Goal: Find specific page/section

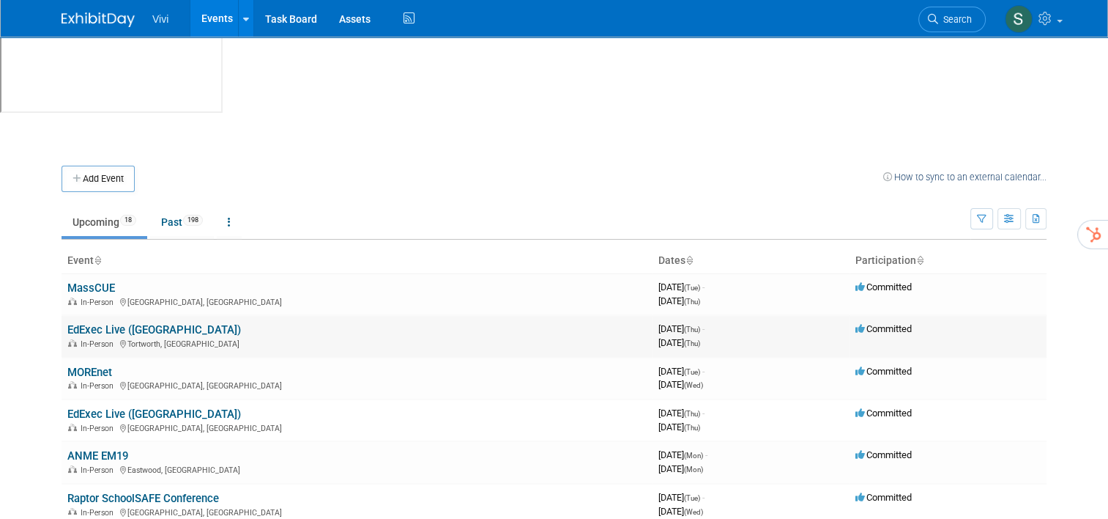
scroll to position [73, 0]
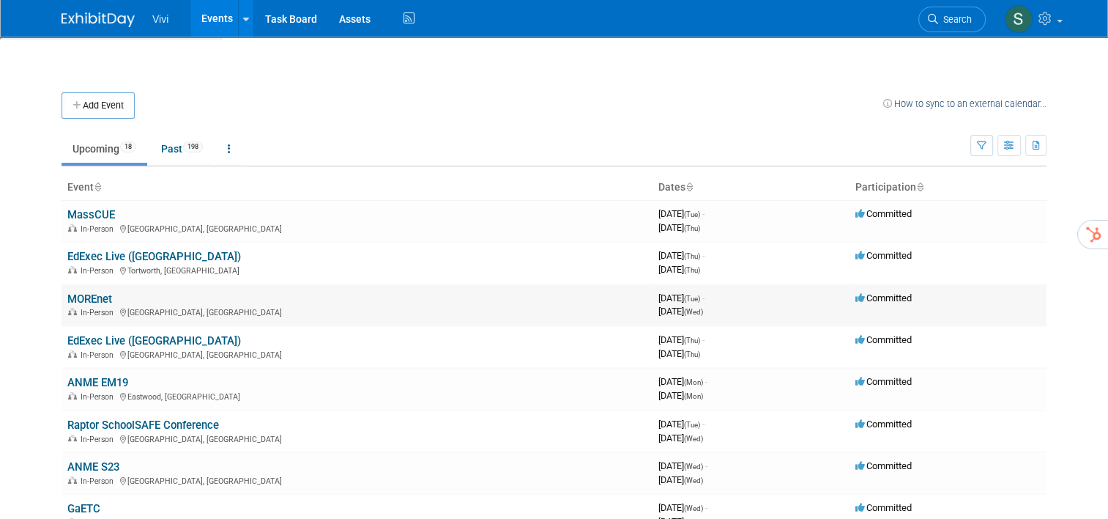
click at [79, 292] on link "MOREnet" at bounding box center [89, 298] width 45 height 13
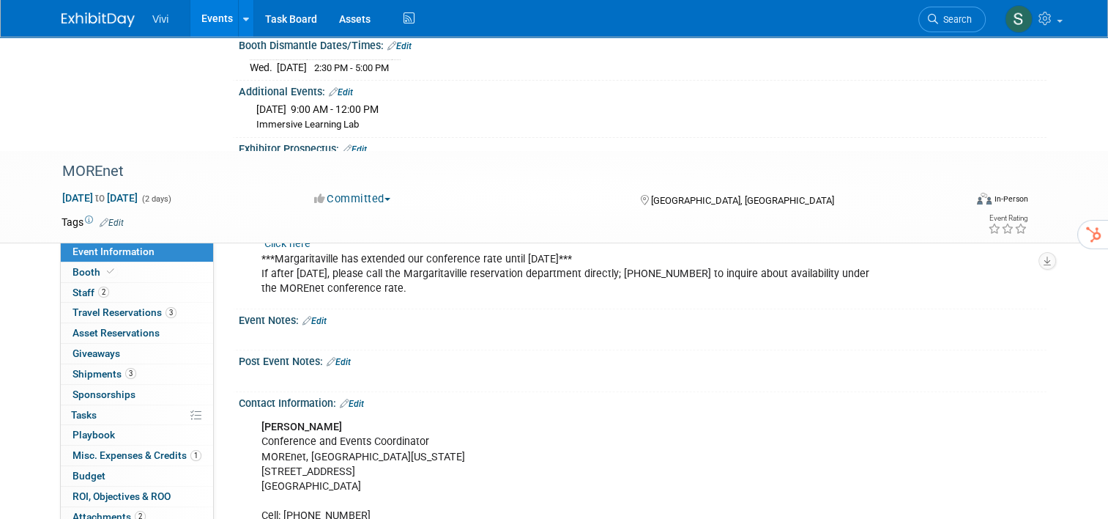
scroll to position [587, 0]
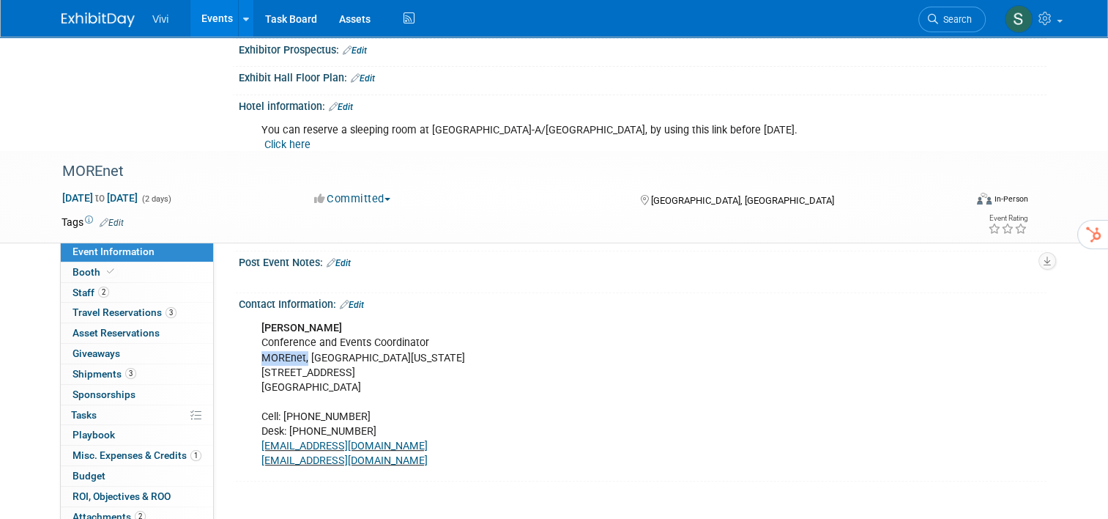
drag, startPoint x: 297, startPoint y: 237, endPoint x: 253, endPoint y: 234, distance: 44.0
click at [253, 314] on div "[PERSON_NAME] Conference and Events Coordinator MOREnet, [GEOGRAPHIC_DATA][US_S…" at bounding box center [570, 395] width 639 height 162
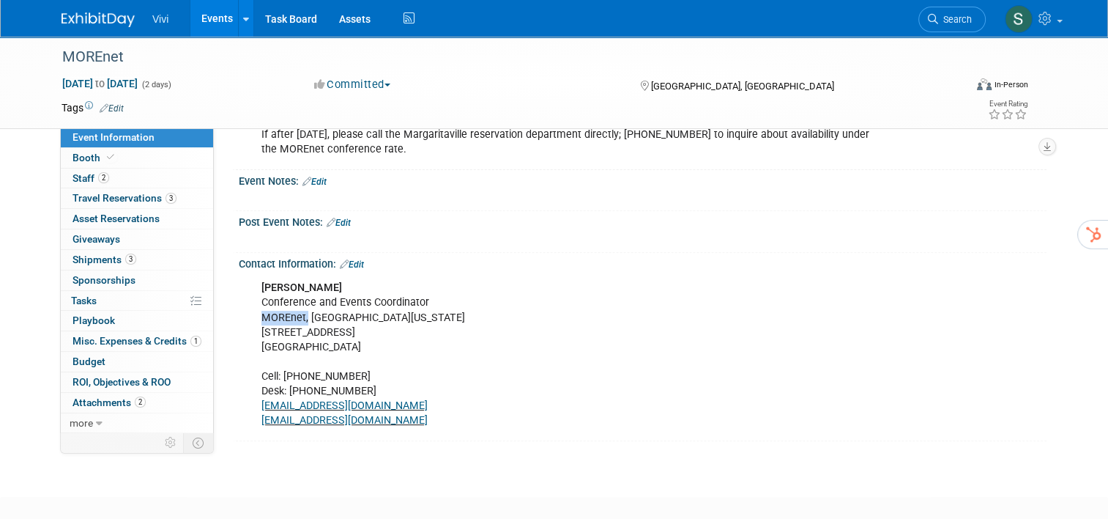
scroll to position [514, 0]
click at [505, 262] on div "Contact Information: Edit" at bounding box center [643, 261] width 808 height 19
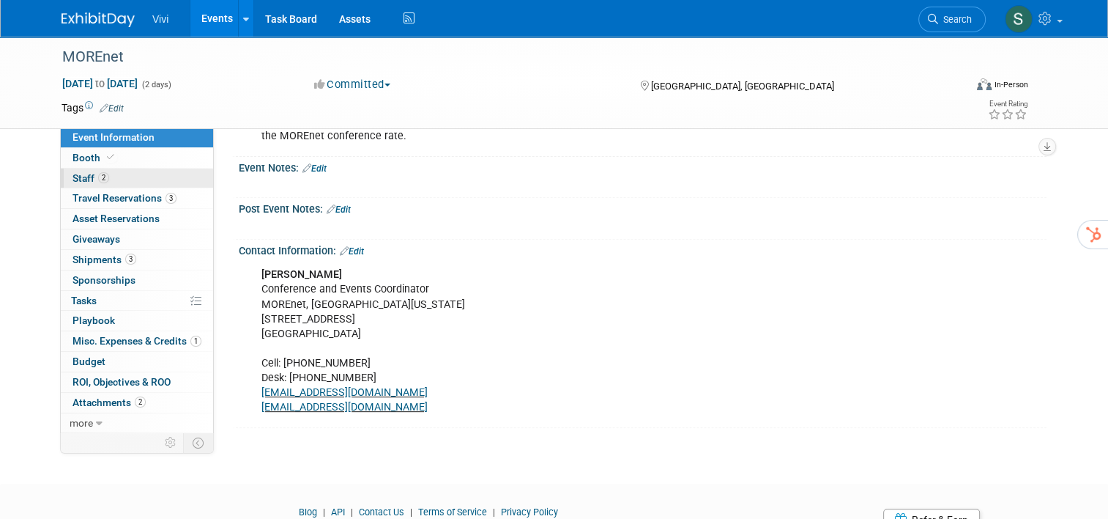
scroll to position [440, 0]
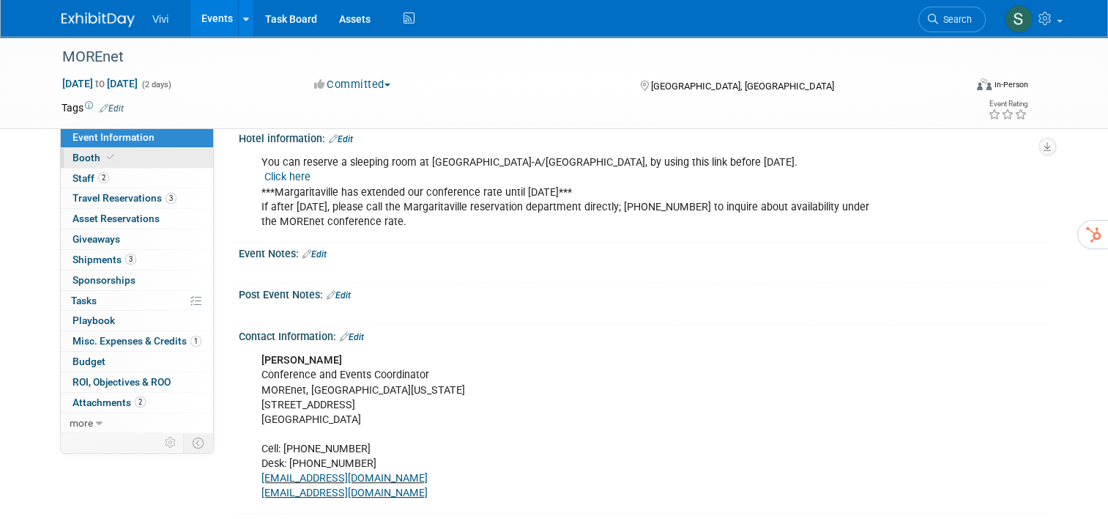
click at [144, 155] on link "Booth" at bounding box center [137, 158] width 152 height 20
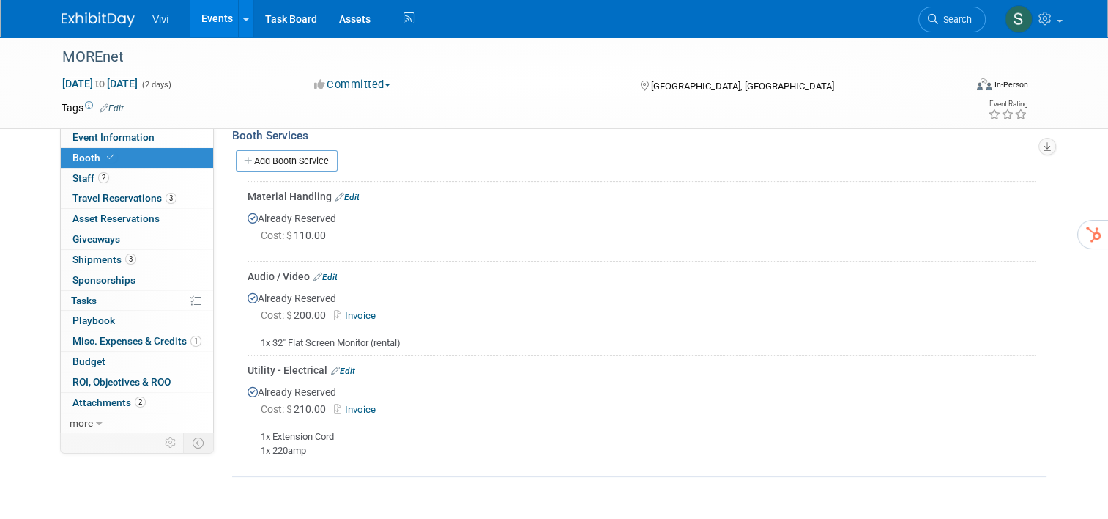
scroll to position [440, 0]
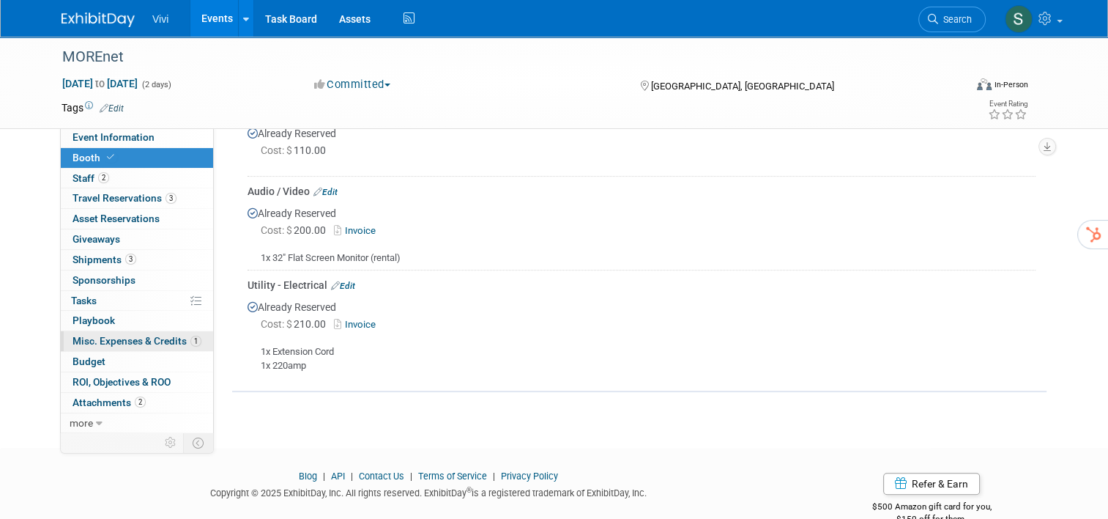
click at [149, 335] on span "Misc. Expenses & Credits 1" at bounding box center [137, 341] width 129 height 12
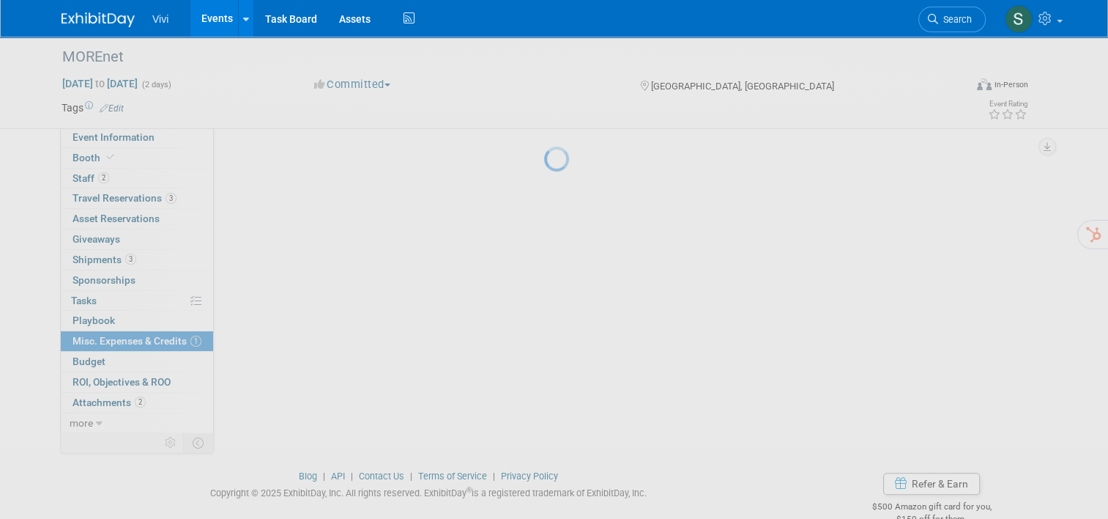
scroll to position [0, 0]
